Goal: Information Seeking & Learning: Compare options

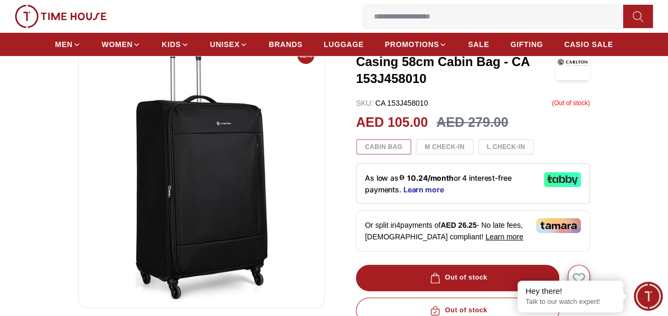
scroll to position [158, 0]
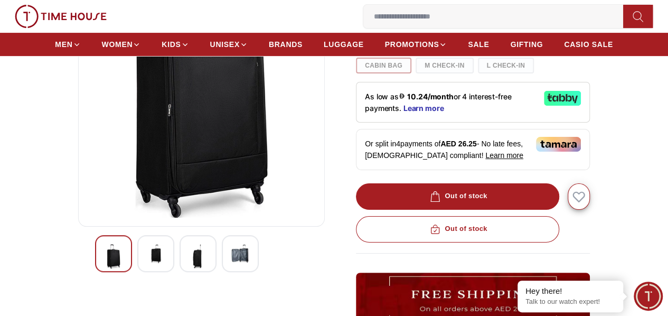
click at [146, 263] on img at bounding box center [155, 253] width 19 height 19
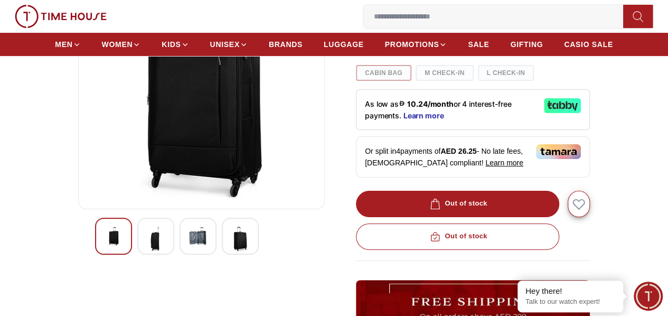
scroll to position [211, 0]
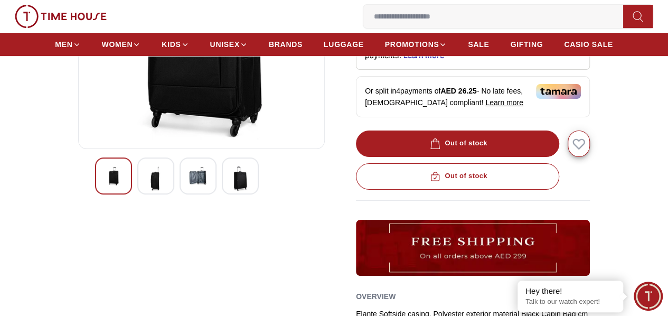
click at [104, 185] on img at bounding box center [113, 175] width 19 height 19
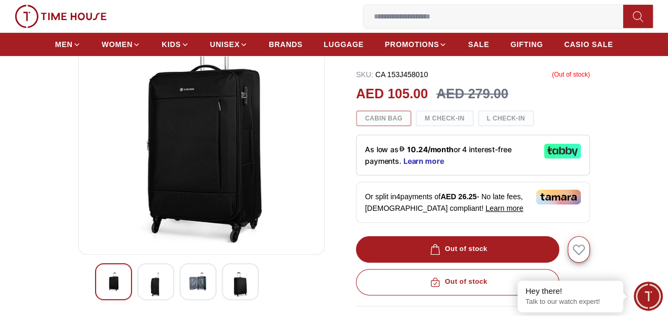
scroll to position [158, 0]
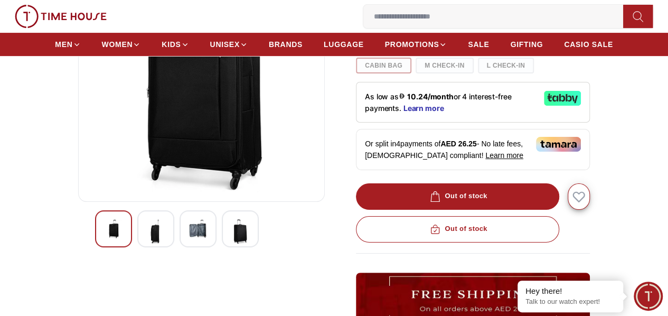
click at [146, 243] on img at bounding box center [155, 231] width 19 height 24
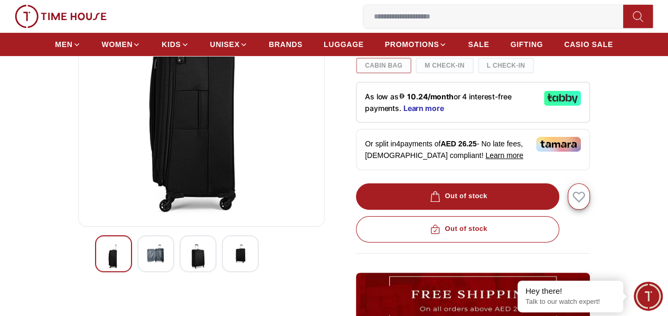
click at [189, 268] on img at bounding box center [198, 256] width 19 height 24
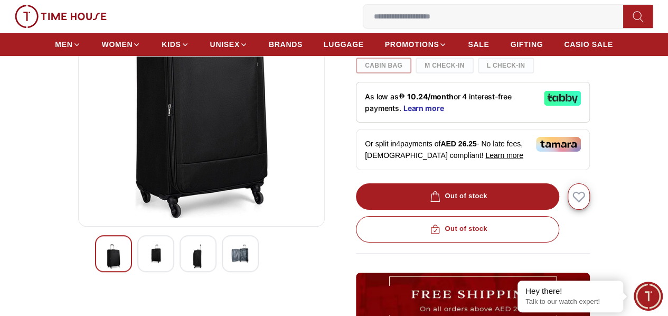
click at [146, 263] on img at bounding box center [155, 253] width 19 height 19
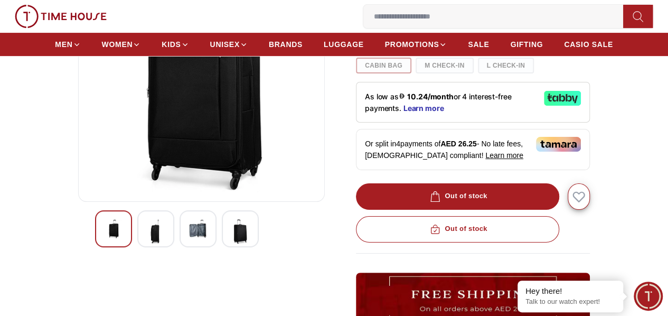
scroll to position [106, 0]
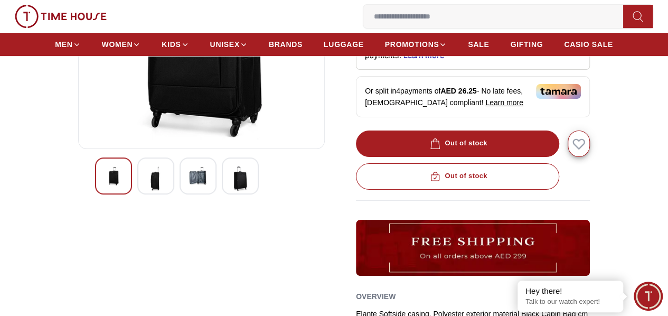
click at [189, 185] on img at bounding box center [198, 175] width 19 height 19
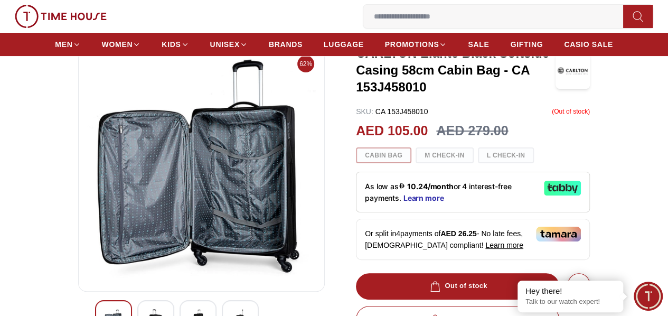
scroll to position [53, 0]
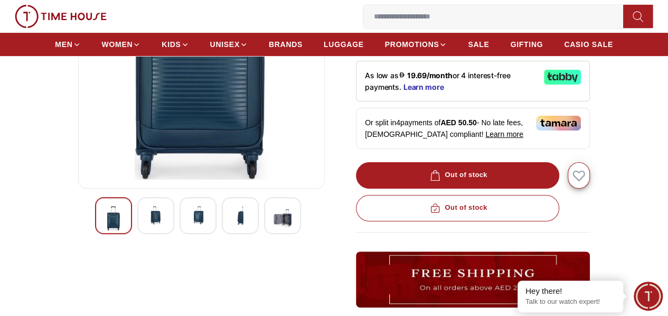
scroll to position [211, 0]
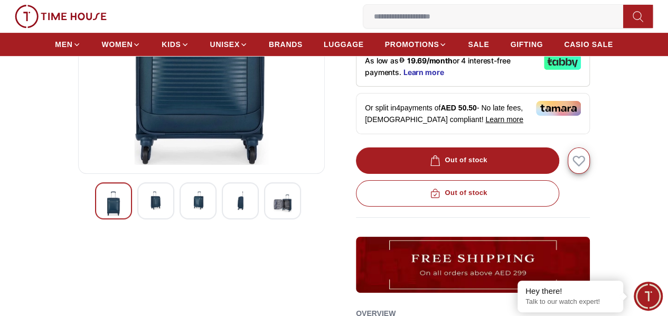
click at [137, 85] on img at bounding box center [201, 38] width 229 height 254
click at [146, 210] on img at bounding box center [155, 200] width 19 height 19
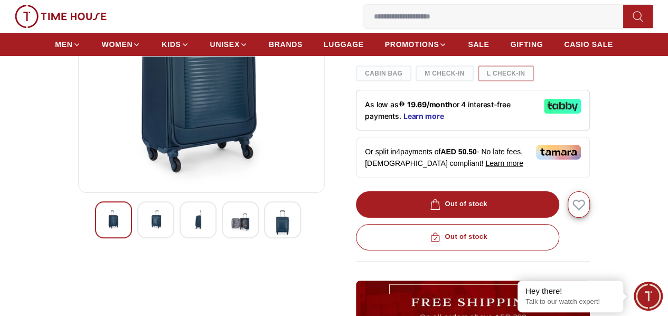
scroll to position [158, 0]
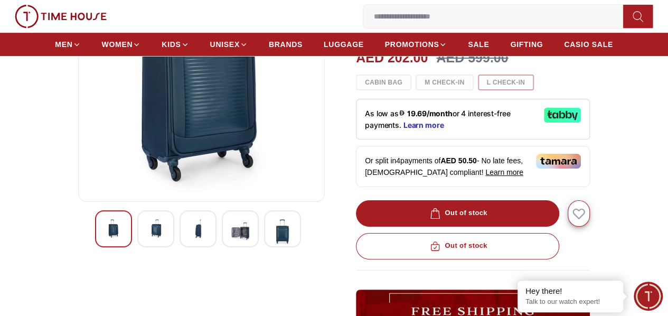
click at [146, 238] on img at bounding box center [155, 228] width 19 height 19
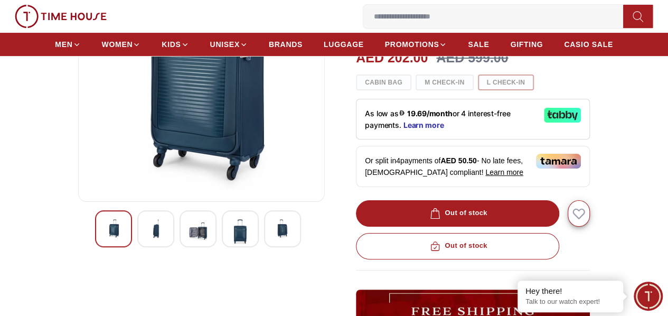
click at [273, 238] on img at bounding box center [282, 228] width 19 height 19
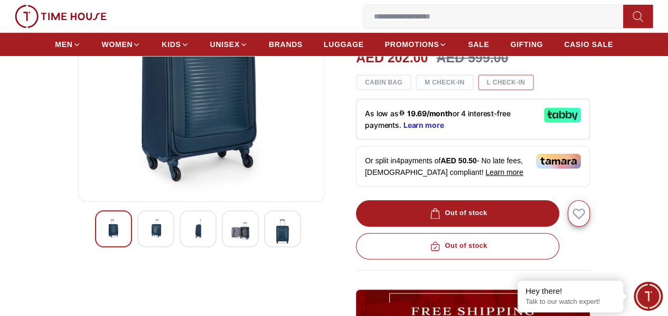
click at [146, 238] on img at bounding box center [155, 228] width 19 height 19
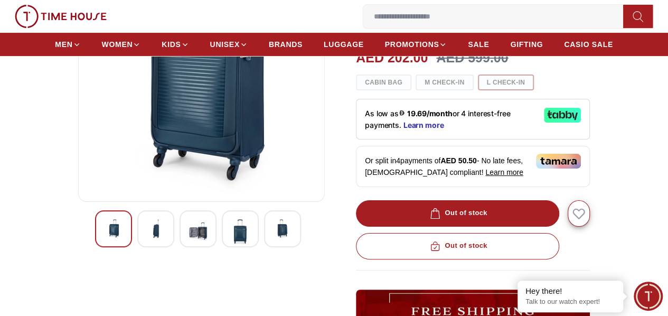
click at [146, 238] on img at bounding box center [155, 228] width 19 height 19
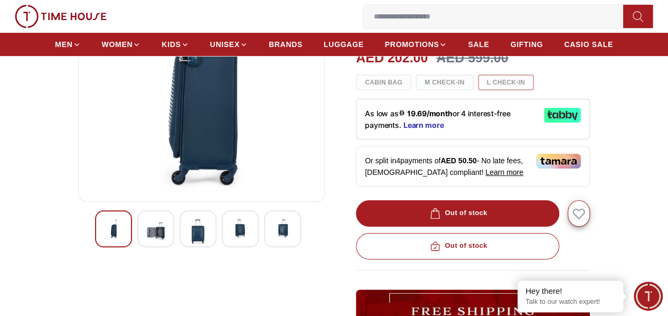
click at [150, 247] on div at bounding box center [155, 228] width 37 height 37
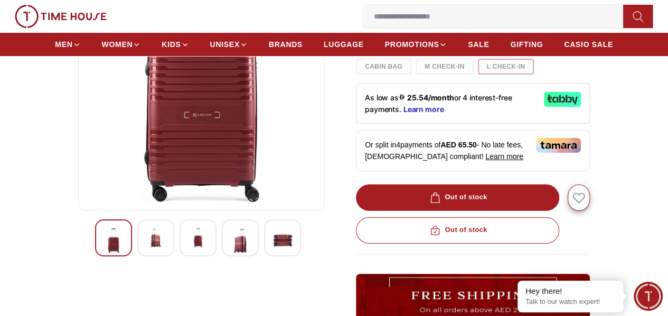
scroll to position [158, 0]
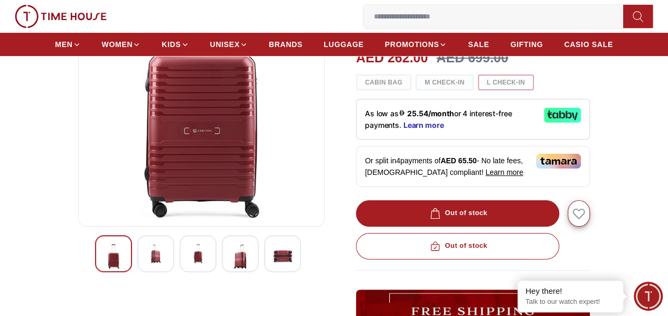
click at [205, 138] on img at bounding box center [201, 91] width 229 height 254
click at [146, 260] on img at bounding box center [155, 253] width 19 height 19
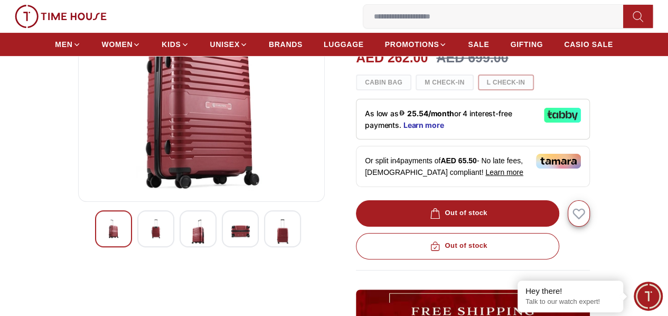
click at [146, 238] on img at bounding box center [155, 228] width 19 height 19
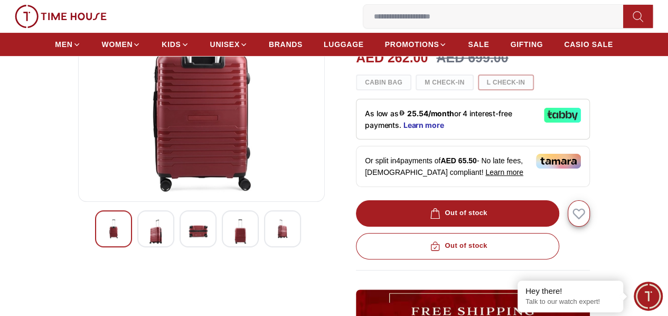
click at [146, 243] on img at bounding box center [155, 231] width 19 height 24
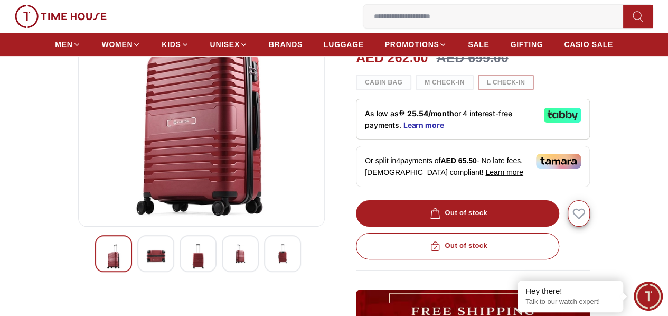
click at [146, 266] on img at bounding box center [155, 256] width 19 height 24
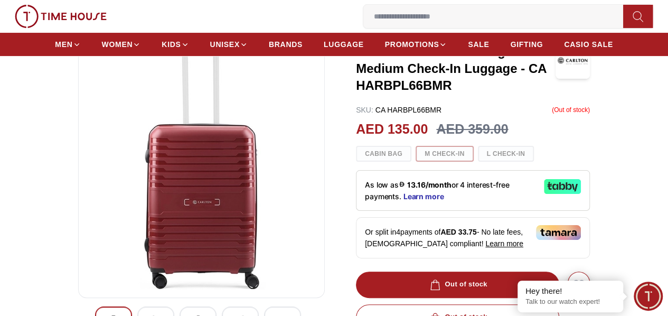
scroll to position [106, 0]
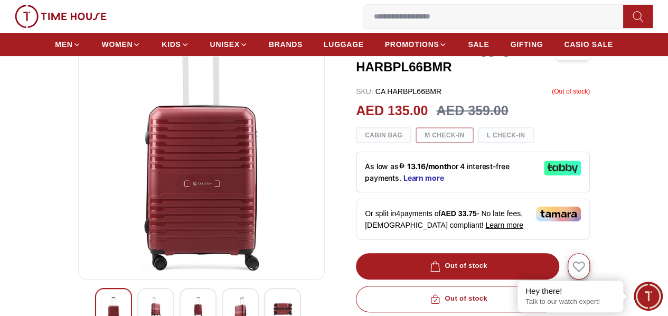
click at [190, 203] on img at bounding box center [201, 144] width 229 height 254
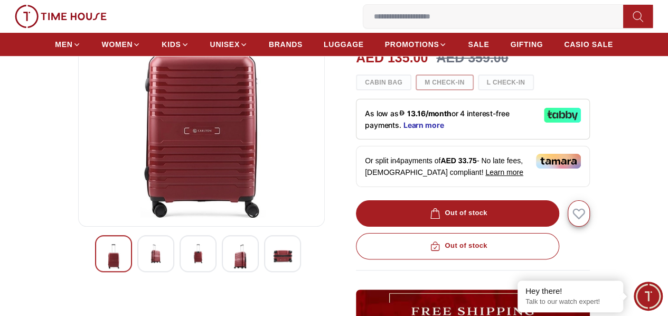
click at [146, 258] on img at bounding box center [155, 253] width 19 height 19
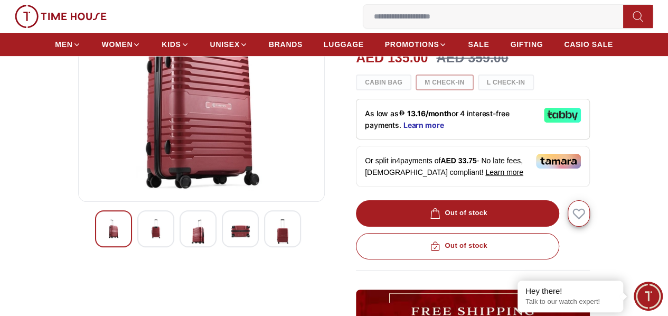
click at [189, 243] on img at bounding box center [198, 231] width 19 height 24
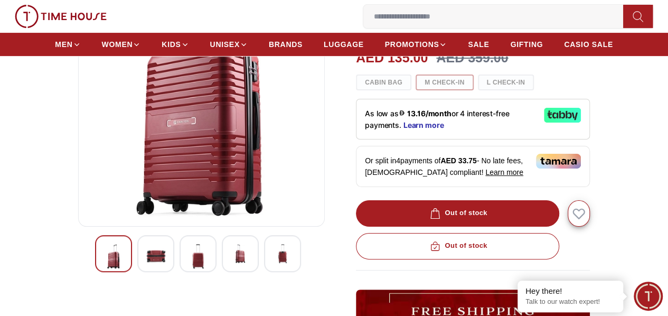
click at [189, 268] on img at bounding box center [198, 256] width 19 height 24
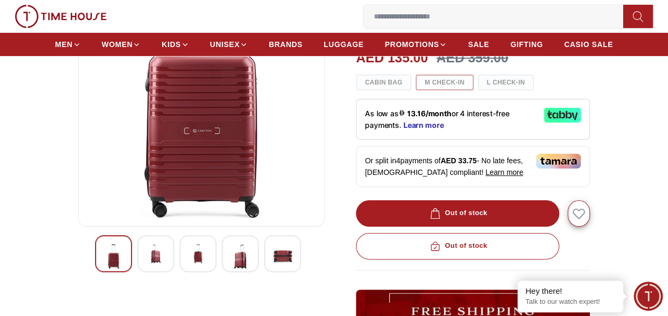
click at [189, 263] on img at bounding box center [198, 253] width 19 height 19
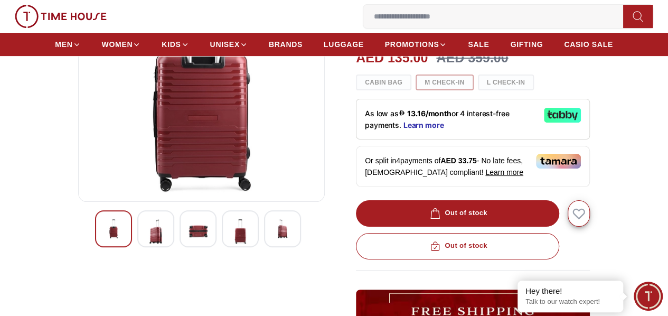
click at [189, 243] on img at bounding box center [198, 231] width 19 height 24
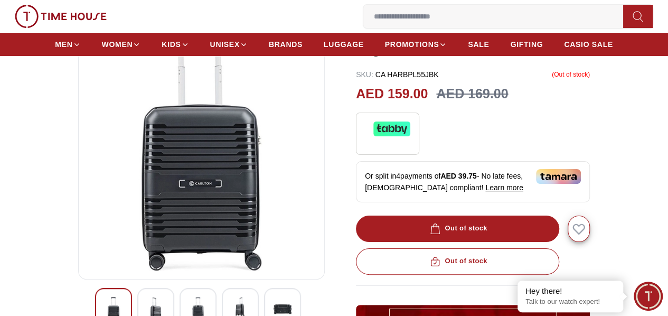
scroll to position [158, 0]
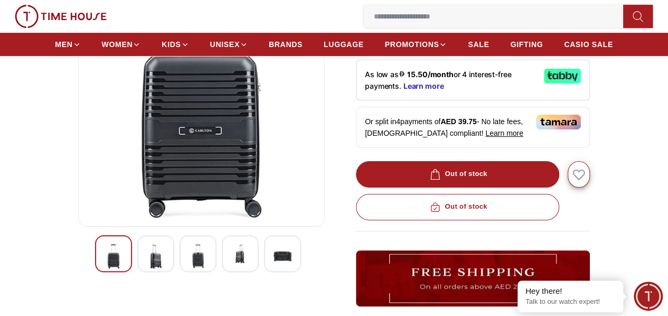
click at [146, 268] on img at bounding box center [155, 256] width 19 height 24
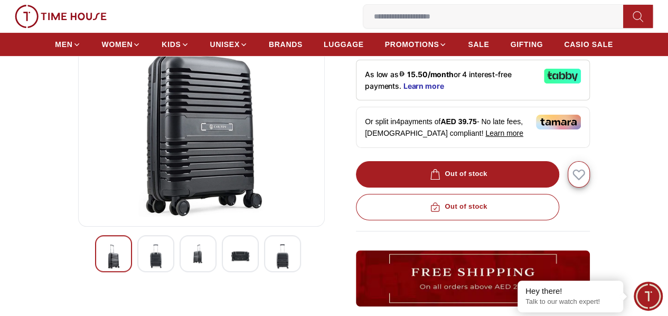
click at [189, 263] on img at bounding box center [198, 253] width 19 height 19
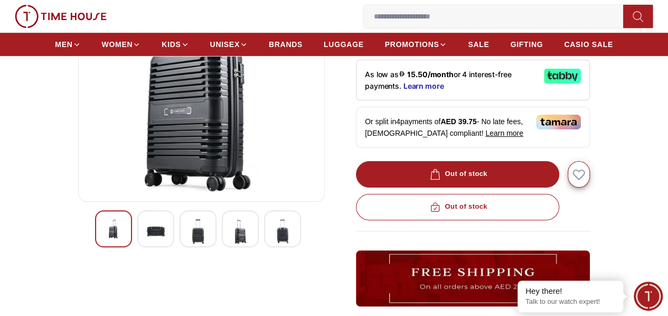
click at [189, 243] on img at bounding box center [198, 231] width 19 height 24
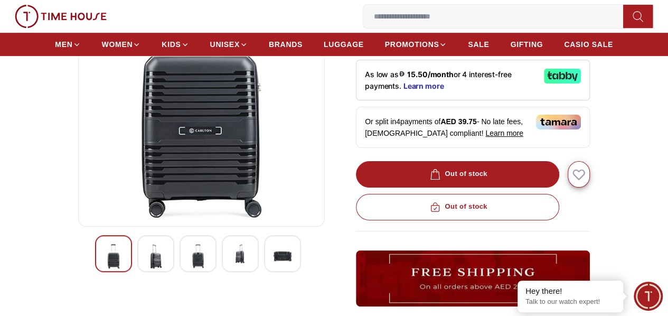
click at [189, 268] on img at bounding box center [198, 256] width 19 height 24
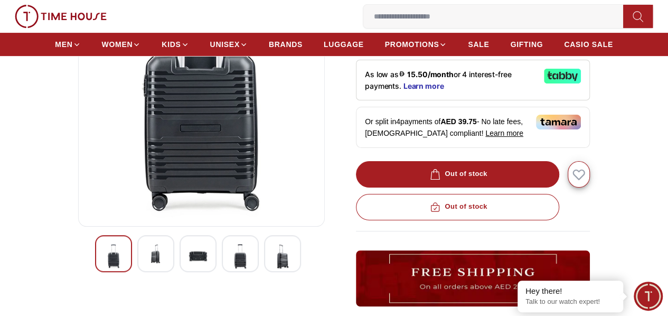
click at [189, 268] on img at bounding box center [198, 256] width 19 height 24
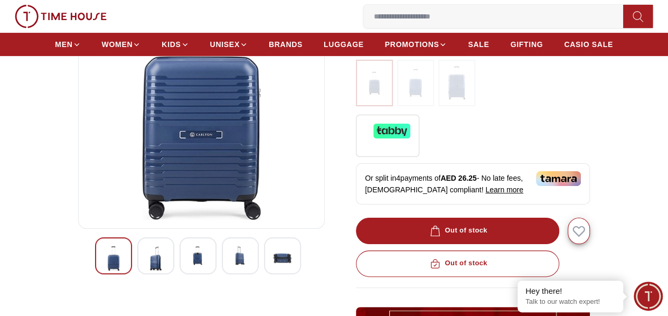
scroll to position [158, 0]
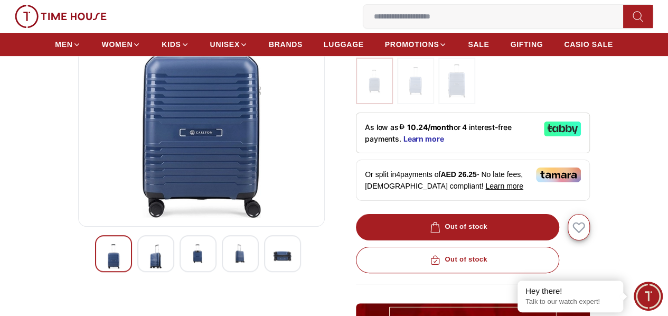
click at [146, 267] on img at bounding box center [155, 256] width 19 height 24
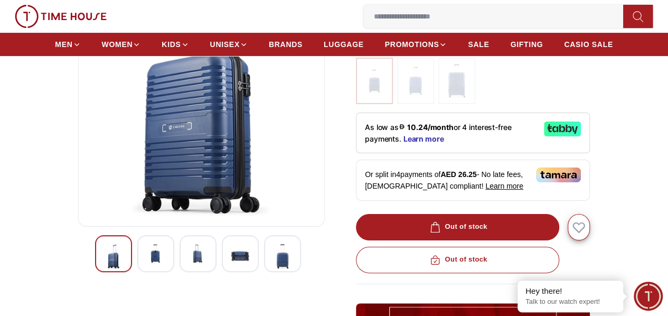
click at [146, 263] on img at bounding box center [155, 253] width 19 height 19
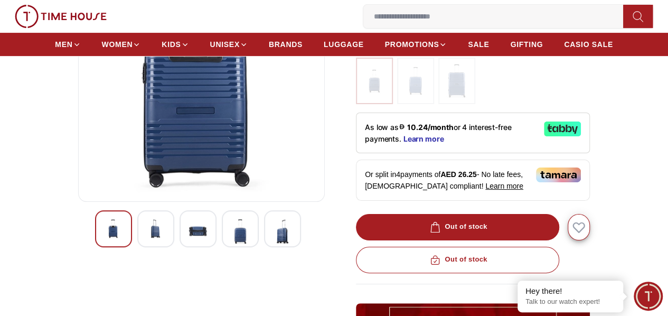
click at [146, 238] on img at bounding box center [155, 228] width 19 height 19
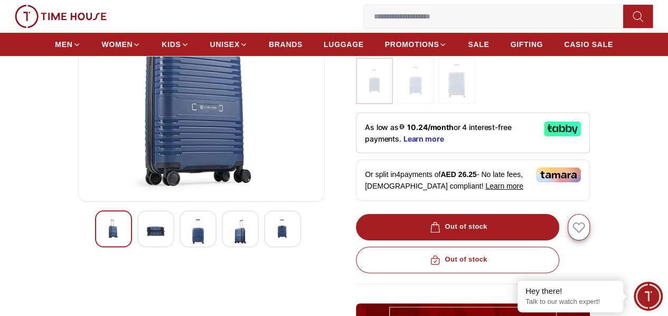
click at [147, 247] on div at bounding box center [155, 228] width 37 height 37
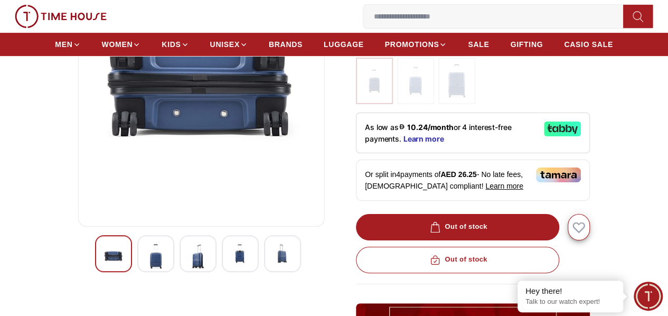
click at [189, 267] on img at bounding box center [198, 256] width 19 height 24
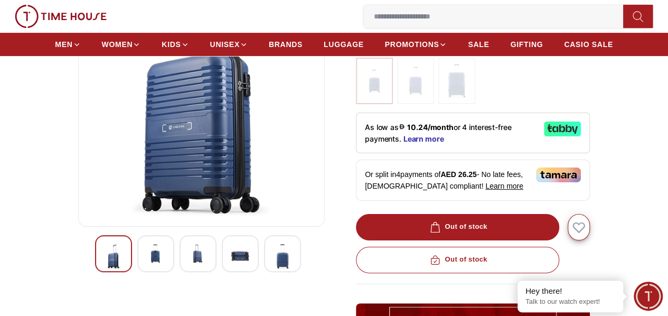
click at [189, 263] on img at bounding box center [198, 253] width 19 height 19
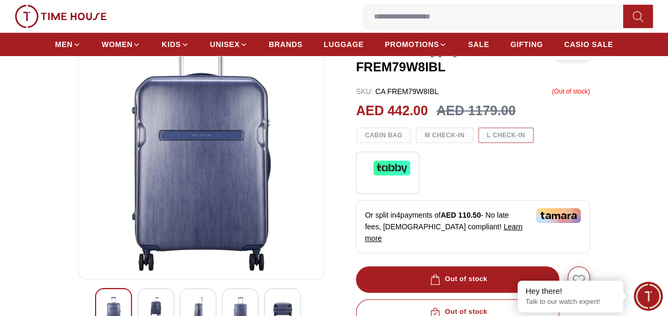
scroll to position [158, 0]
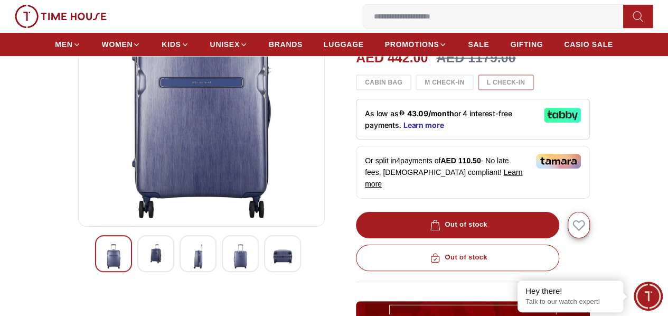
click at [146, 257] on img at bounding box center [155, 253] width 19 height 19
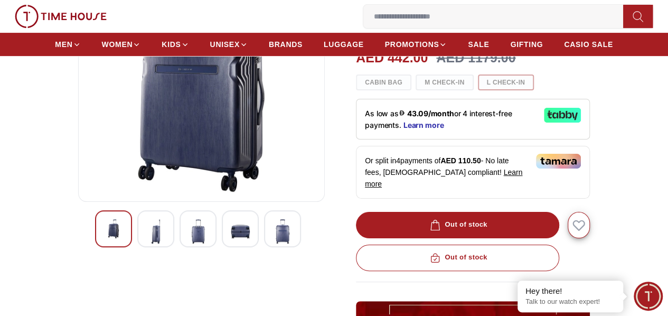
click at [146, 243] on img at bounding box center [155, 231] width 19 height 24
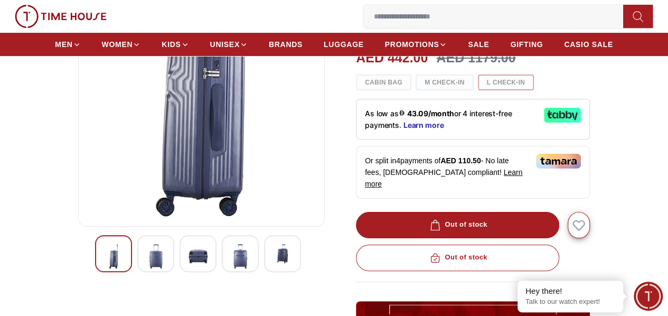
click at [146, 264] on img at bounding box center [155, 256] width 19 height 24
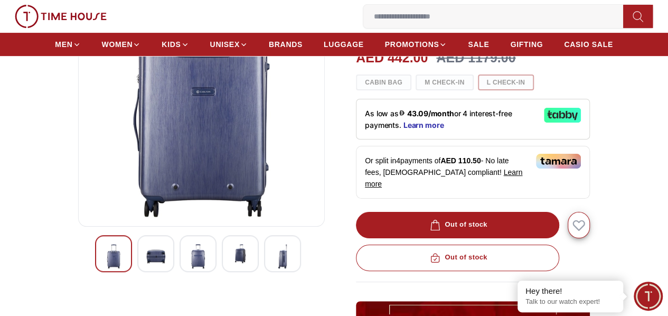
click at [146, 266] on img at bounding box center [155, 256] width 19 height 24
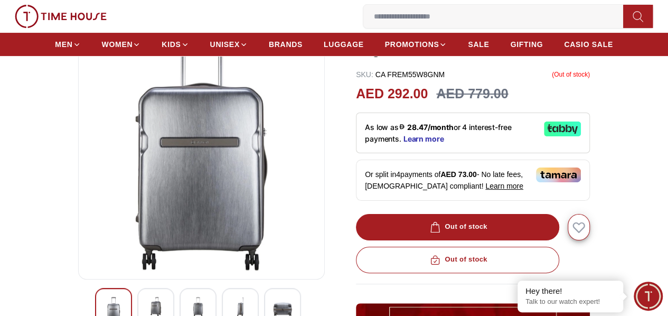
scroll to position [211, 0]
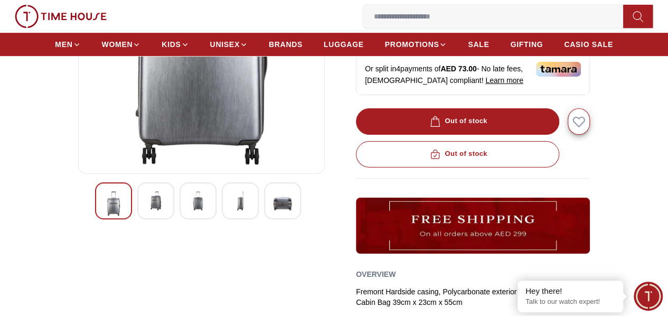
click at [140, 219] on div at bounding box center [155, 200] width 37 height 37
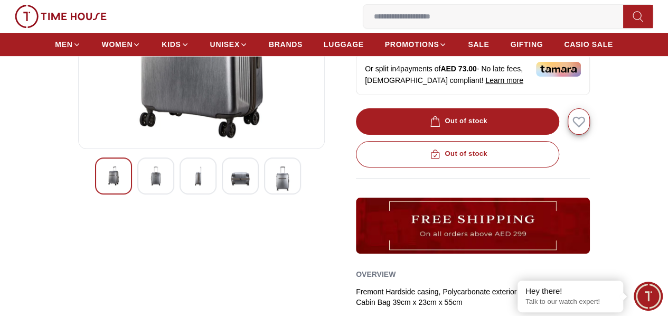
click at [146, 185] on img at bounding box center [155, 175] width 19 height 19
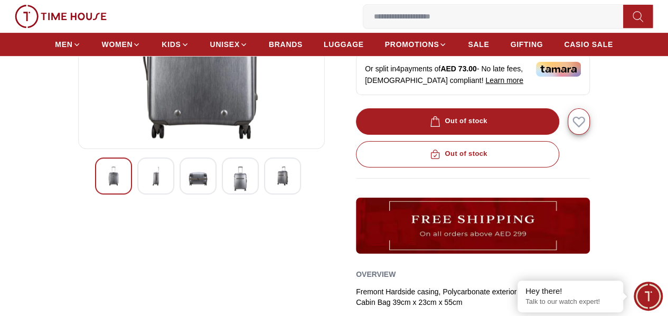
click at [146, 185] on img at bounding box center [155, 175] width 19 height 19
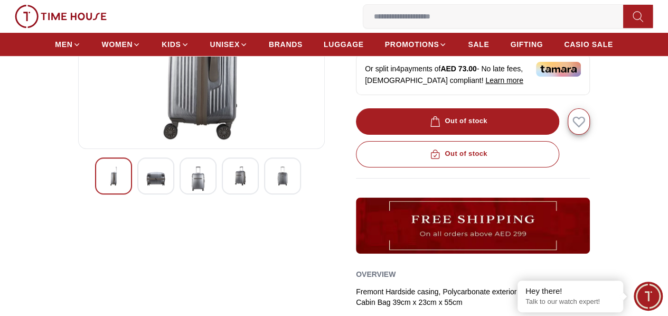
click at [146, 191] on img at bounding box center [155, 178] width 19 height 24
